Goal: Task Accomplishment & Management: Use online tool/utility

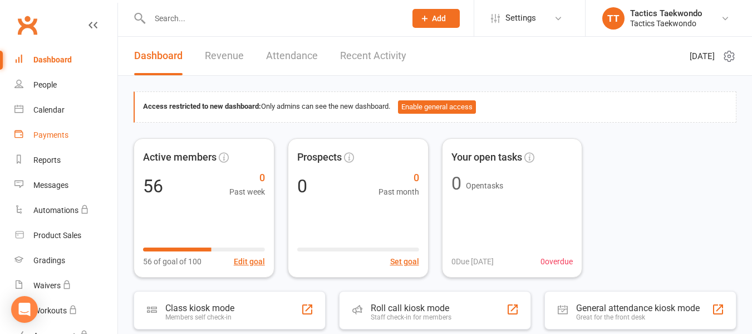
drag, startPoint x: 58, startPoint y: 135, endPoint x: 92, endPoint y: 23, distance: 117.0
click at [58, 135] on div "Payments" at bounding box center [50, 134] width 35 height 9
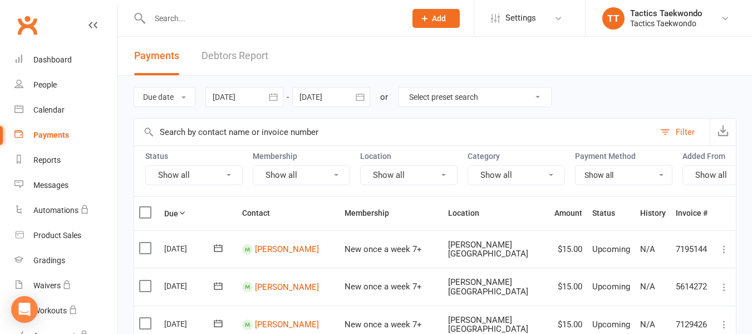
click at [220, 126] on input "text" at bounding box center [394, 132] width 521 height 27
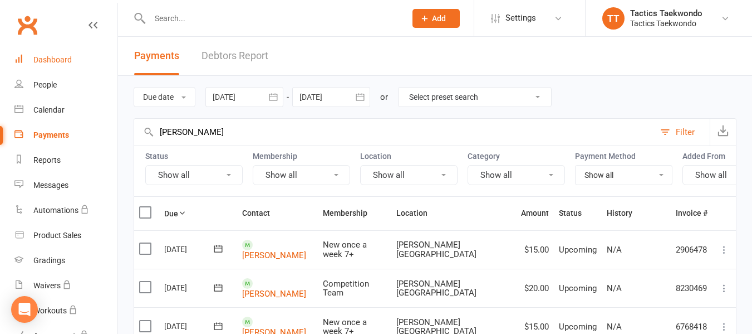
type input "[PERSON_NAME]"
click at [51, 62] on div "Dashboard" at bounding box center [52, 59] width 38 height 9
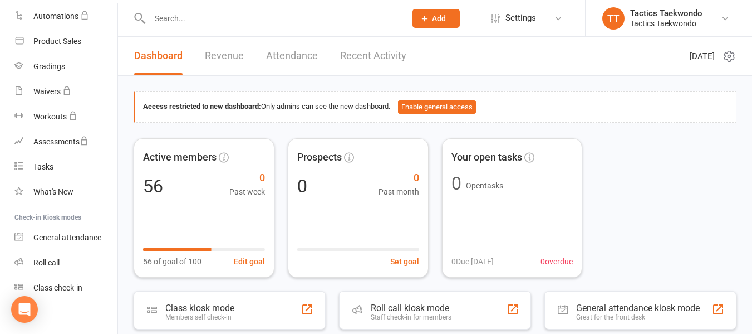
scroll to position [202, 0]
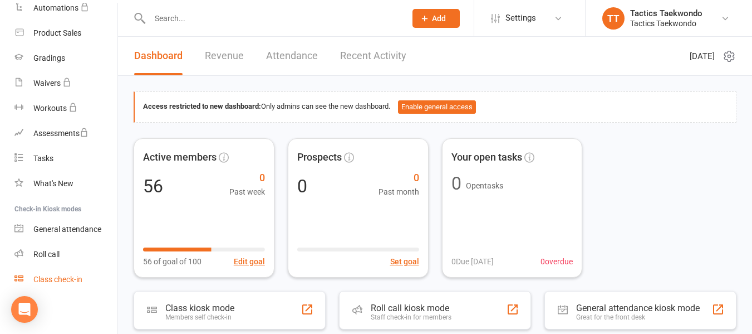
click at [62, 278] on div "Class check-in" at bounding box center [57, 279] width 49 height 9
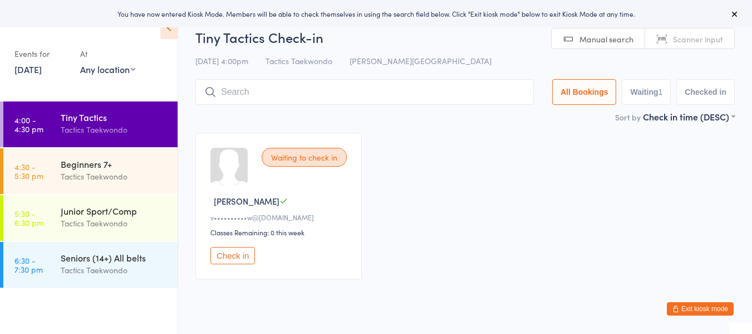
click at [241, 255] on button "Check in" at bounding box center [232, 255] width 45 height 17
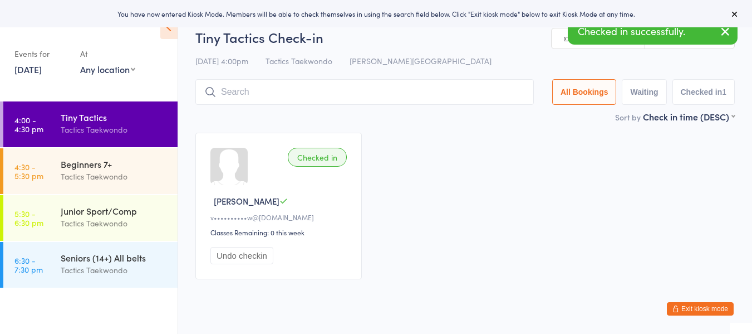
click at [42, 71] on link "[DATE]" at bounding box center [27, 69] width 27 height 12
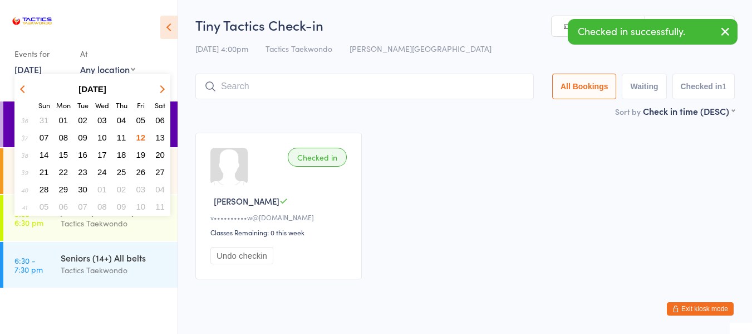
click at [160, 134] on span "13" at bounding box center [159, 137] width 9 height 9
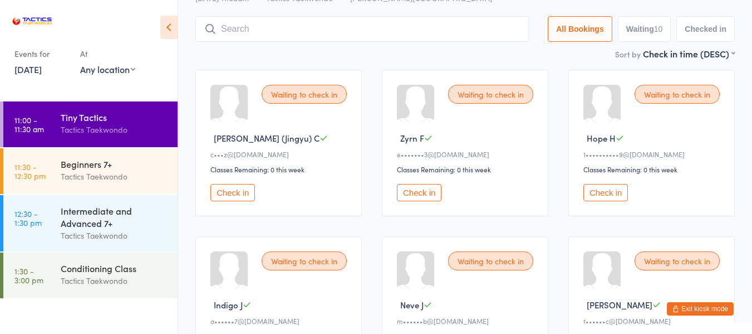
scroll to position [56, 0]
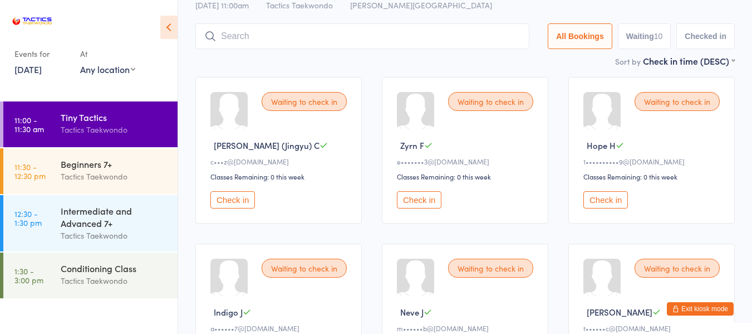
click at [422, 201] on button "Check in" at bounding box center [419, 199] width 45 height 17
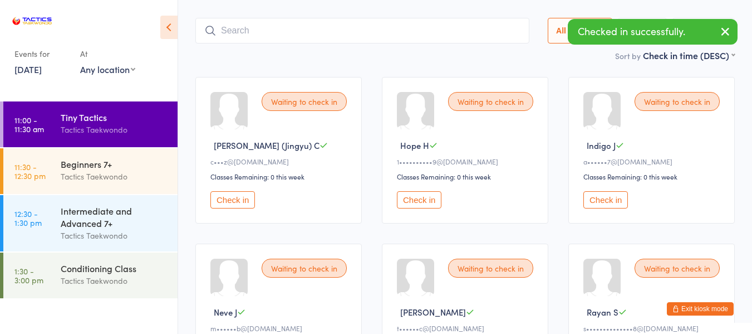
click at [41, 69] on link "13 Sep, 2025" at bounding box center [27, 69] width 27 height 12
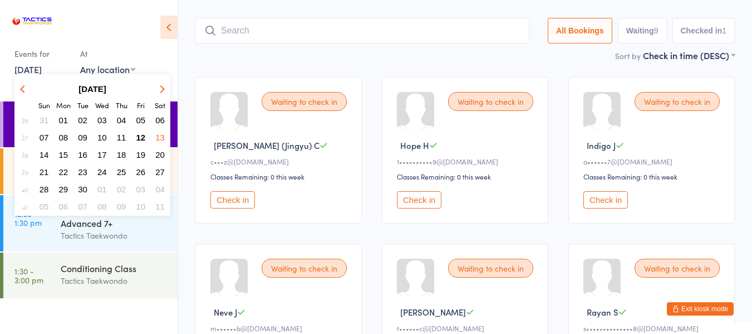
click at [143, 138] on span "12" at bounding box center [140, 137] width 9 height 9
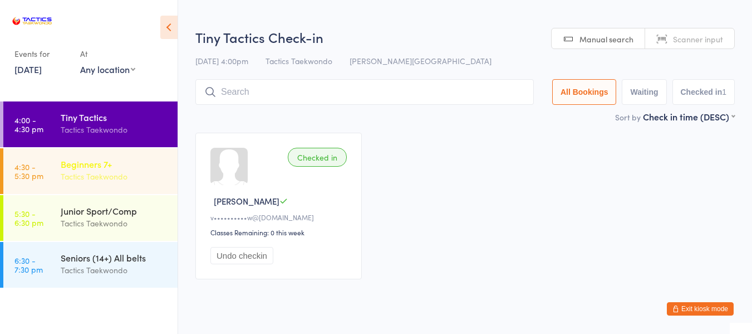
click at [77, 168] on div "Beginners 7+" at bounding box center [114, 164] width 107 height 12
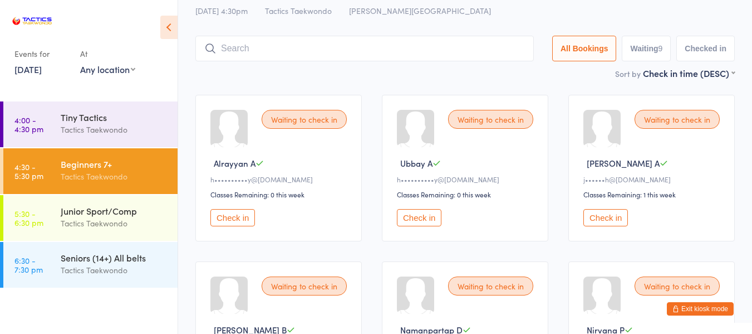
scroll to position [111, 0]
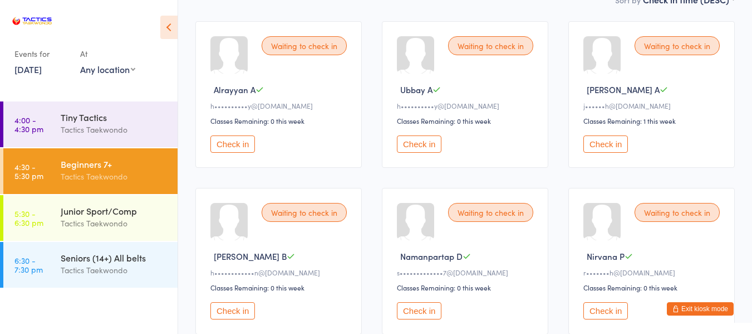
click at [225, 144] on button "Check in" at bounding box center [232, 143] width 45 height 17
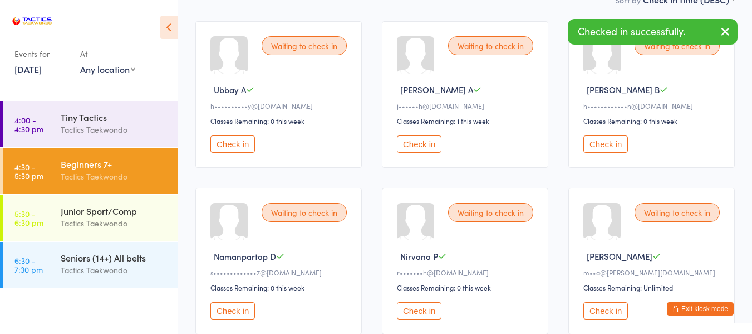
click at [223, 146] on button "Check in" at bounding box center [232, 143] width 45 height 17
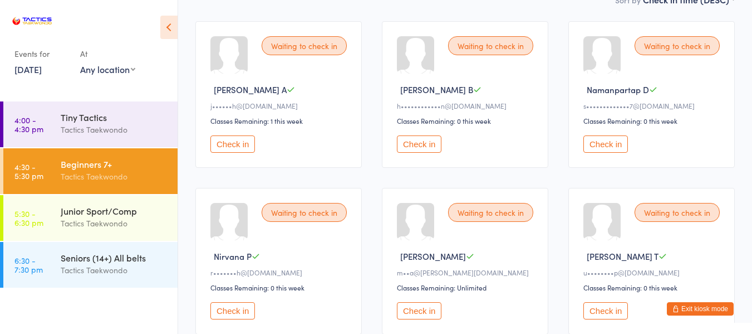
click at [429, 147] on button "Check in" at bounding box center [419, 143] width 45 height 17
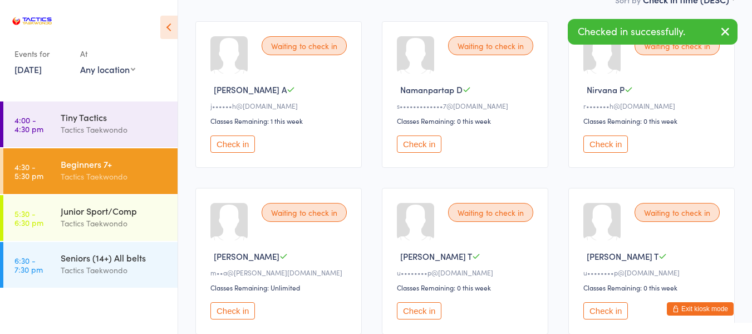
click at [249, 308] on button "Check in" at bounding box center [232, 310] width 45 height 17
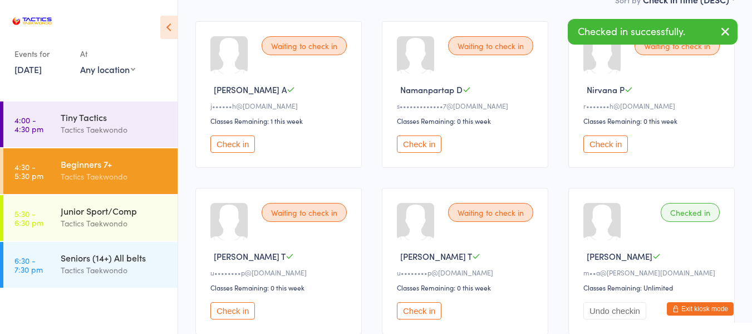
click at [410, 312] on button "Check in" at bounding box center [419, 310] width 45 height 17
click at [245, 310] on button "Check in" at bounding box center [232, 310] width 45 height 17
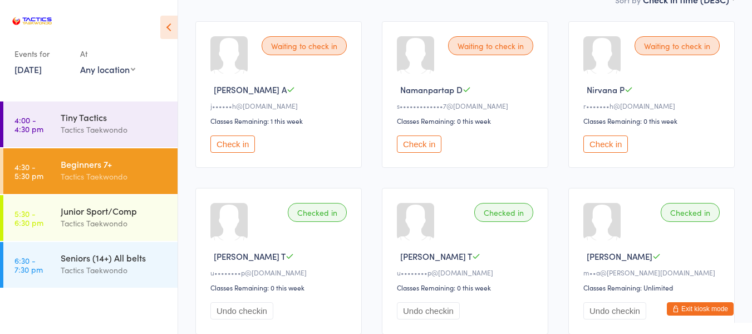
click at [608, 152] on button "Check in" at bounding box center [606, 143] width 45 height 17
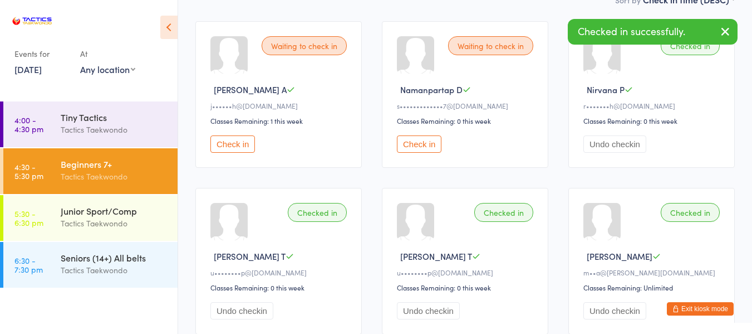
click at [42, 70] on link "12 Sep, 2025" at bounding box center [27, 69] width 27 height 12
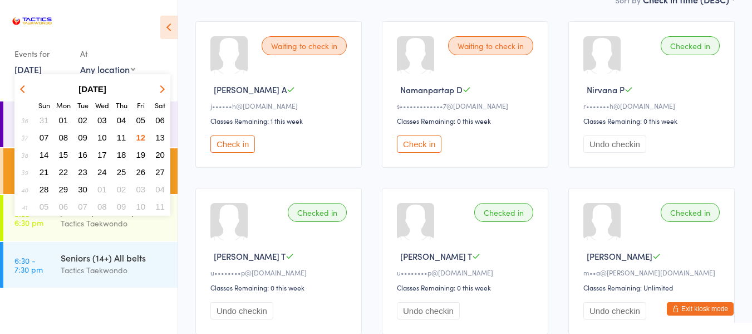
click at [161, 137] on span "13" at bounding box center [159, 137] width 9 height 9
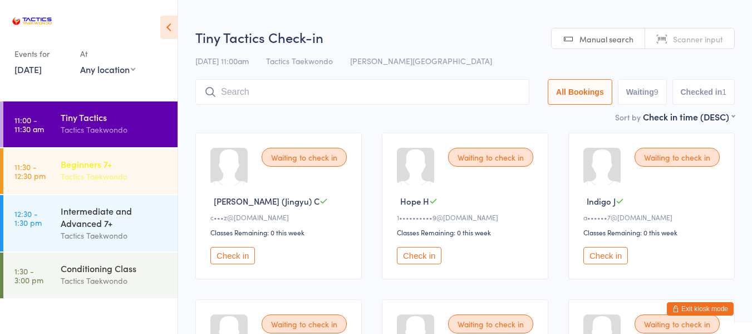
click at [134, 170] on div "Tactics Taekwondo" at bounding box center [114, 176] width 107 height 13
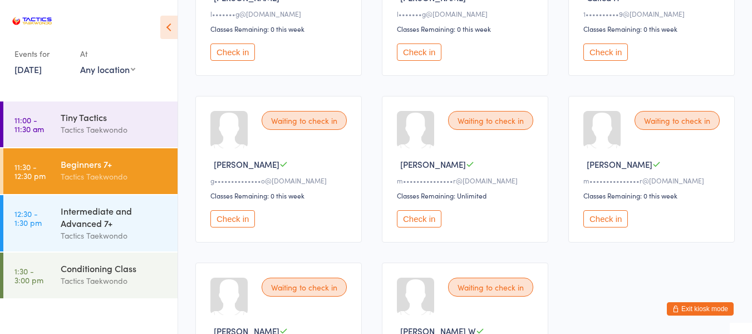
scroll to position [223, 0]
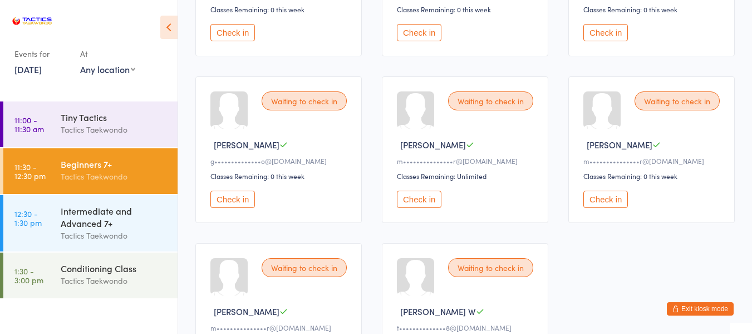
click at [237, 200] on button "Check in" at bounding box center [232, 198] width 45 height 17
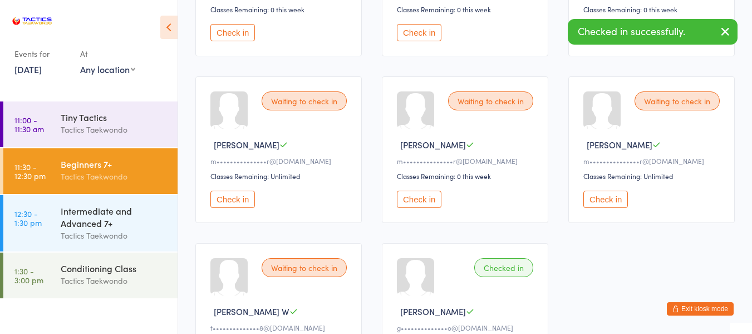
click at [27, 70] on link "13 Sep, 2025" at bounding box center [27, 69] width 27 height 12
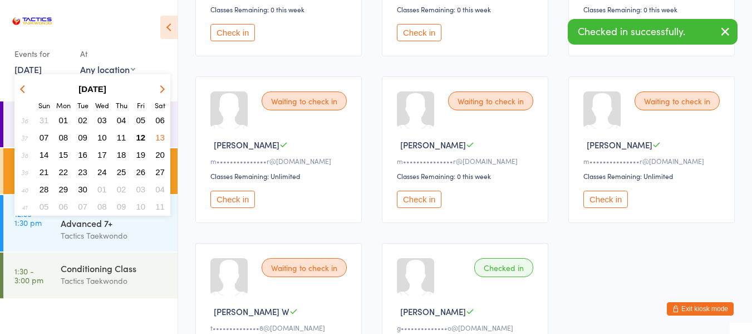
click at [139, 136] on span "12" at bounding box center [140, 137] width 9 height 9
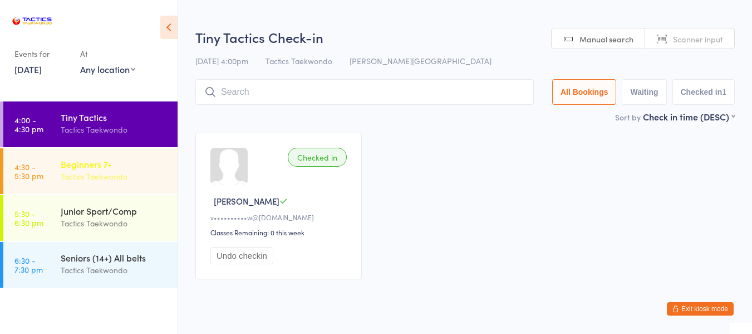
click at [107, 177] on div "Tactics Taekwondo" at bounding box center [114, 176] width 107 height 13
